Goal: Find specific page/section

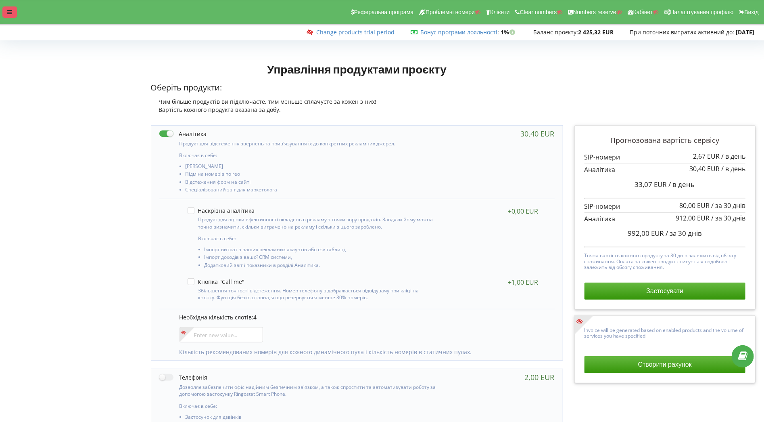
click at [12, 10] on icon at bounding box center [9, 12] width 5 height 6
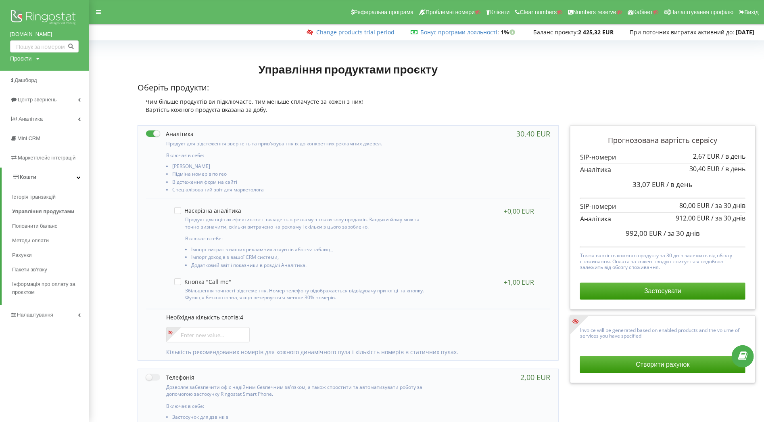
click at [33, 58] on div "Проєкти Пошук" at bounding box center [24, 58] width 29 height 8
click at [36, 77] on input "text" at bounding box center [35, 75] width 40 height 12
paste input "[DOMAIN_NAME]"
type input "[DOMAIN_NAME]"
click at [55, 77] on link "Пошук" at bounding box center [66, 75] width 23 height 12
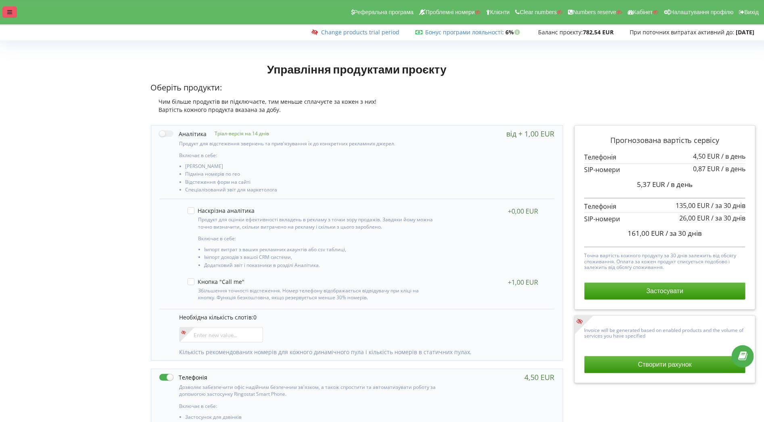
click at [14, 13] on div at bounding box center [9, 11] width 15 height 11
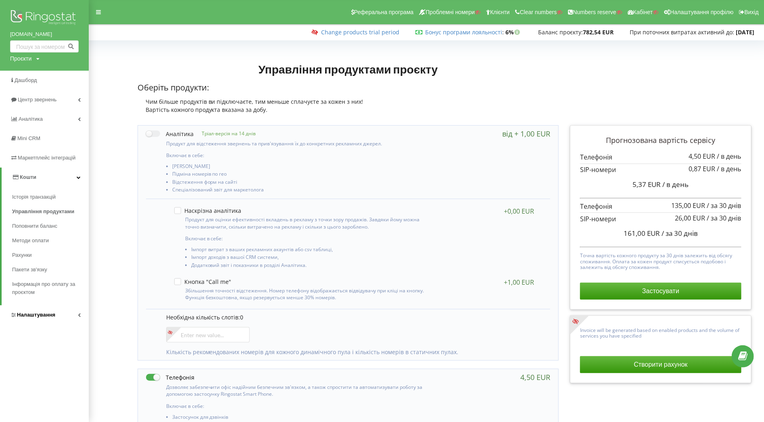
click at [31, 309] on link "Налаштування" at bounding box center [44, 314] width 89 height 19
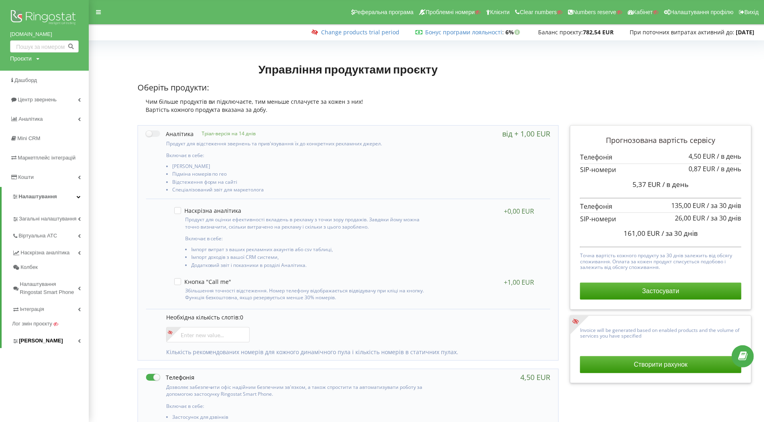
click at [42, 337] on span "[PERSON_NAME]" at bounding box center [41, 341] width 44 height 8
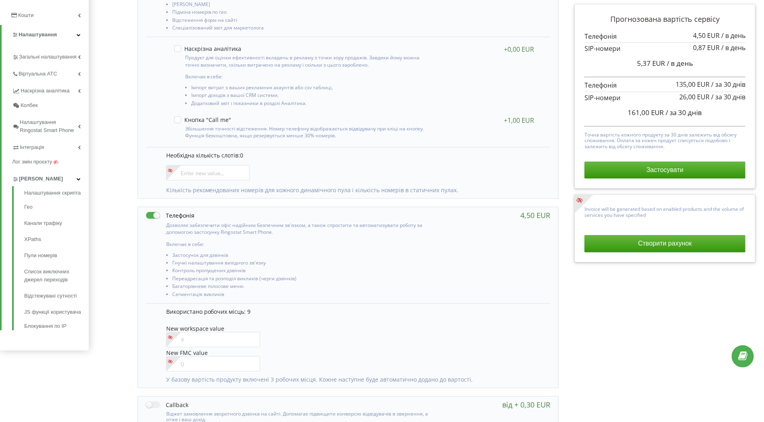
scroll to position [179, 0]
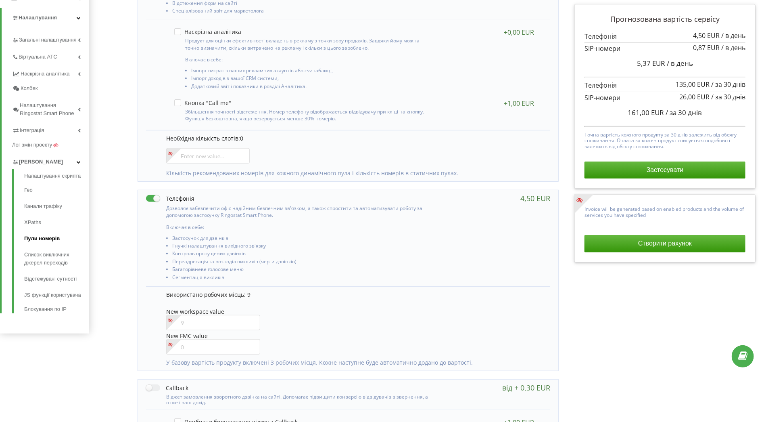
click at [46, 238] on link "Пули номерів" at bounding box center [56, 238] width 65 height 16
